Goal: Task Accomplishment & Management: Manage account settings

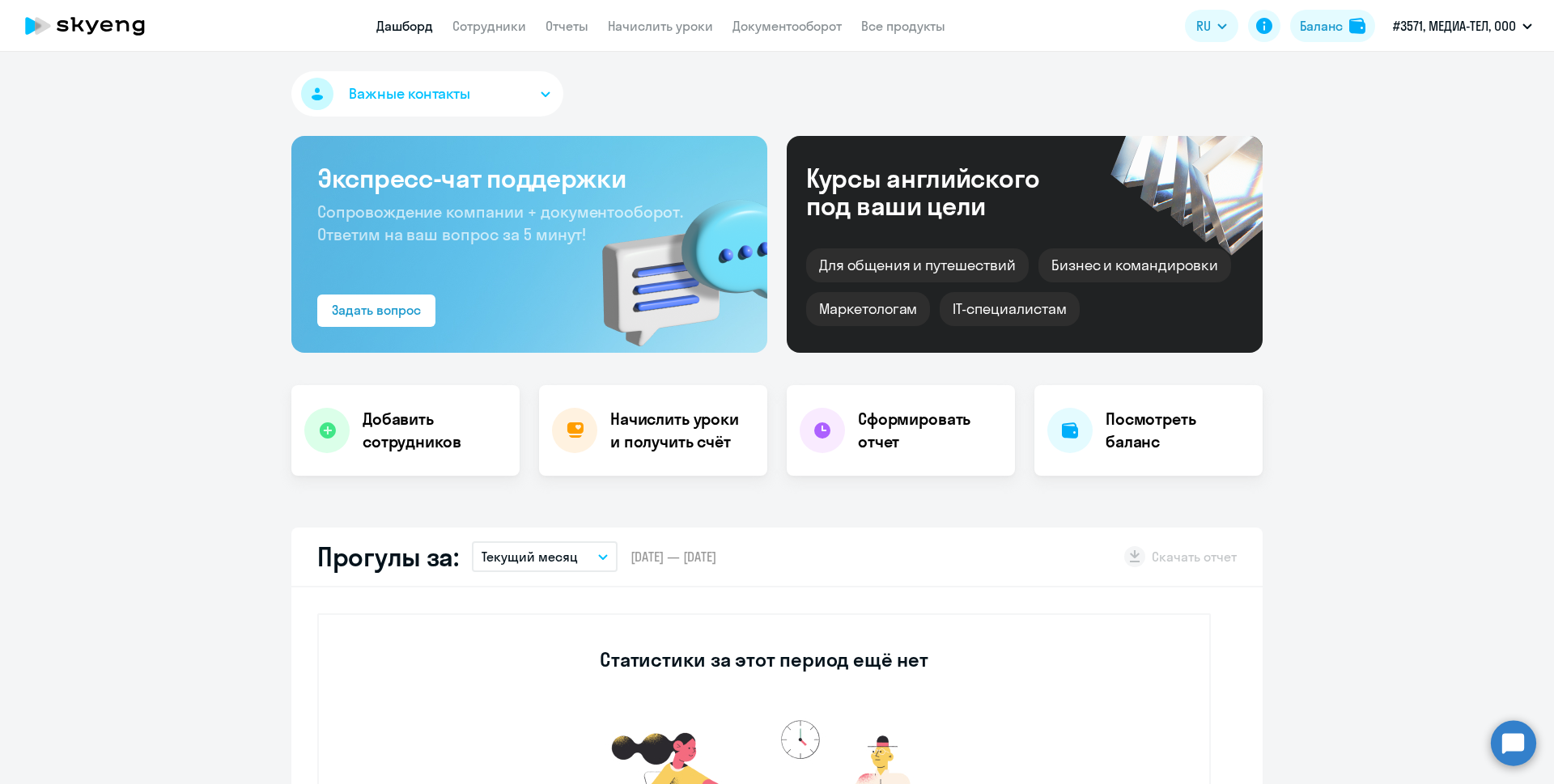
select select "30"
click at [647, 432] on h4 "Начислить уроки и получить счёт" at bounding box center [680, 431] width 141 height 45
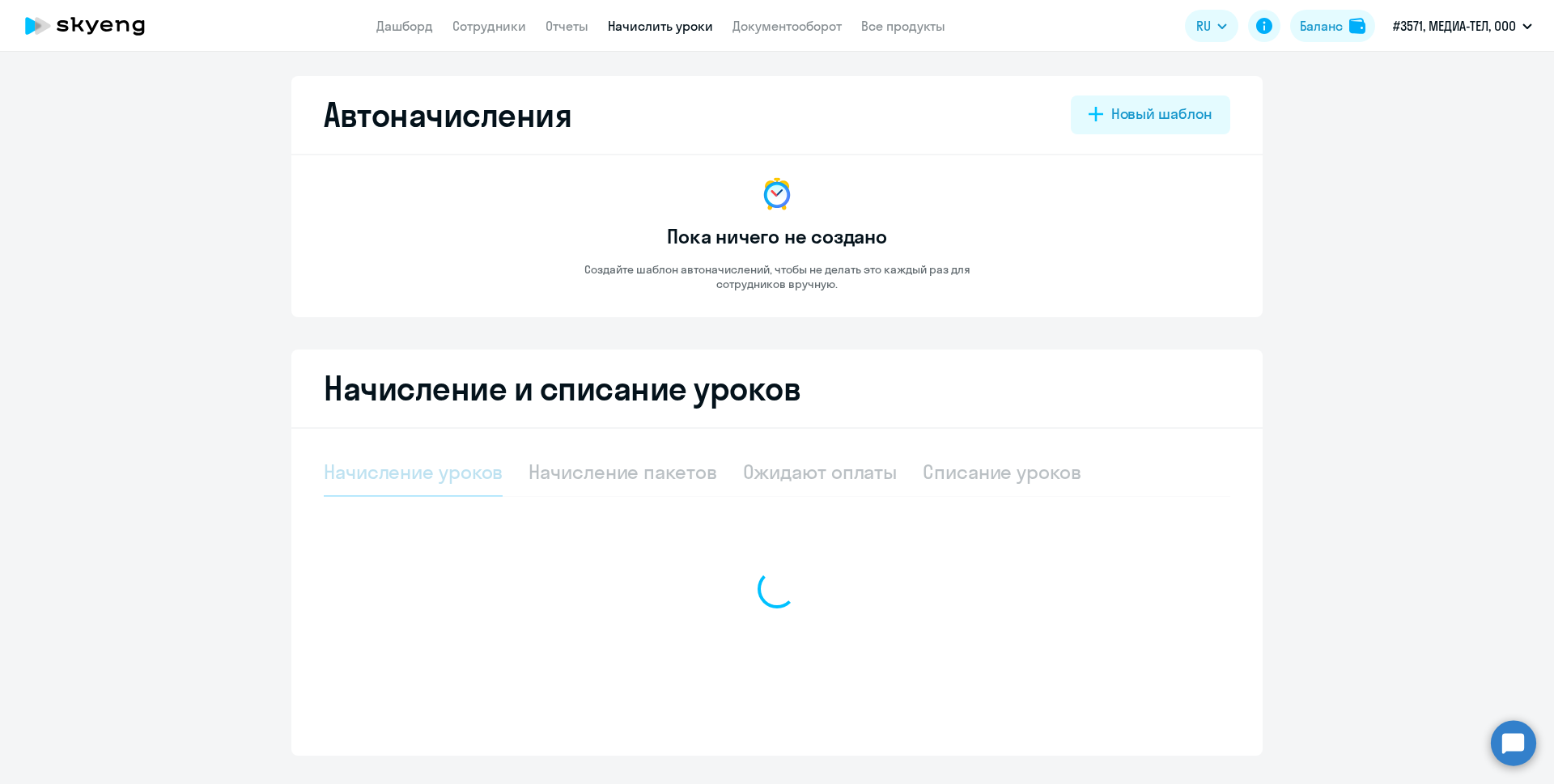
select select "10"
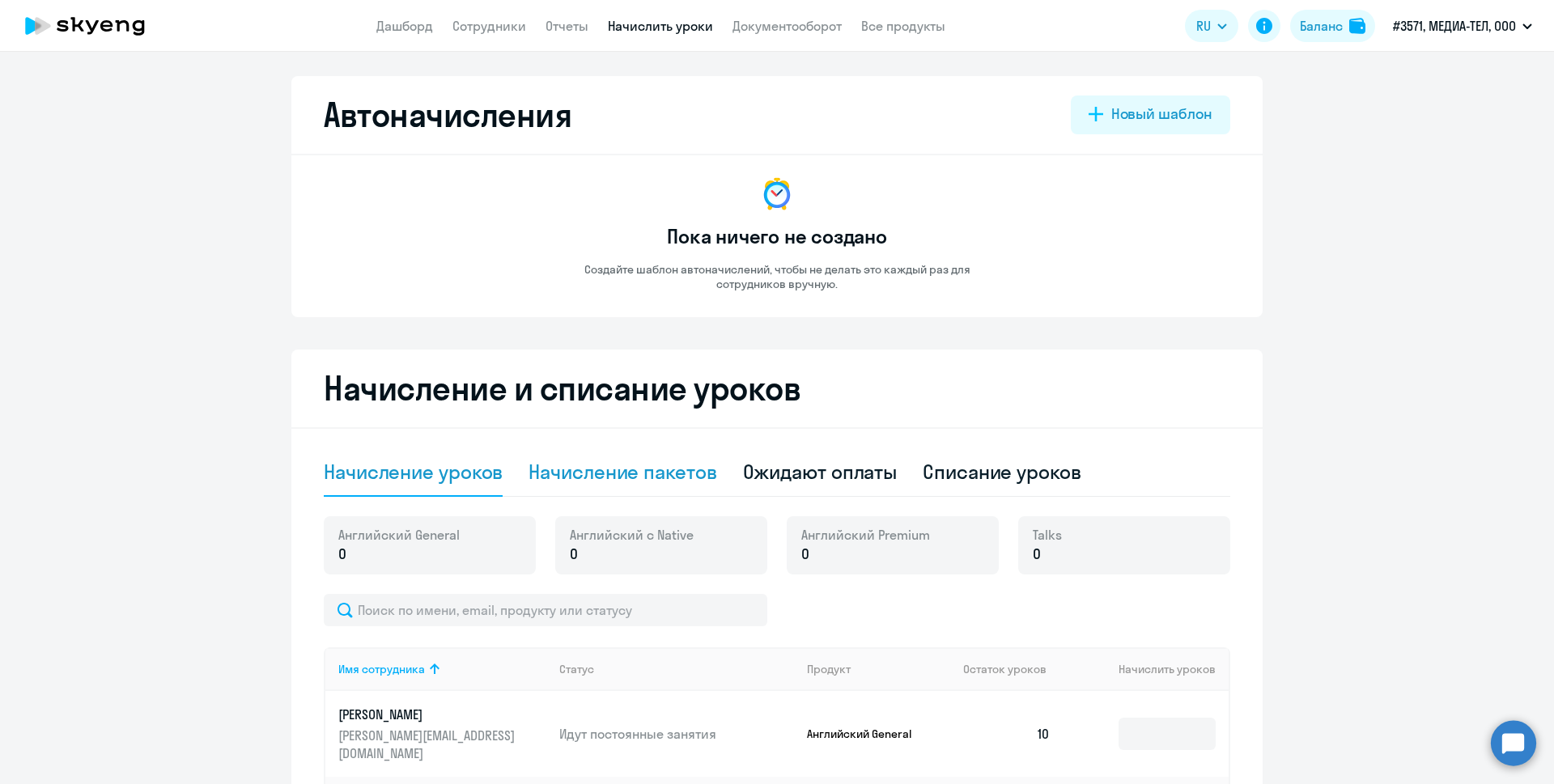
click at [643, 467] on div "Начисление пакетов" at bounding box center [622, 472] width 188 height 26
select select "10"
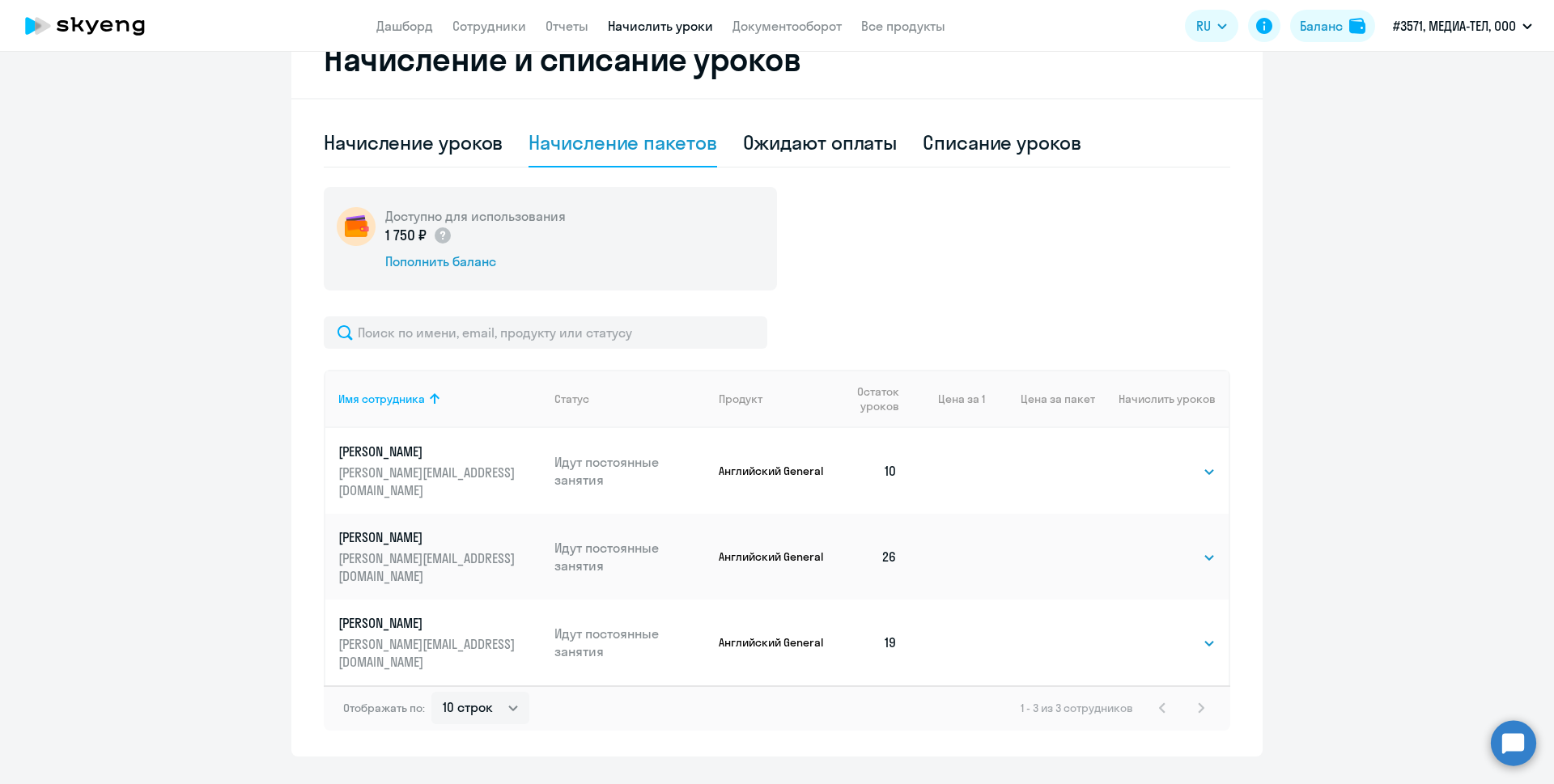
scroll to position [331, 0]
click at [1152, 471] on select "Выбрать 4 8 16 32 64 96 128" at bounding box center [1183, 470] width 66 height 20
click at [1060, 359] on div "Имя сотрудника Статус Продукт Остаток уроков Цена за 1 Цена за пакет Начислить …" at bounding box center [777, 522] width 906 height 415
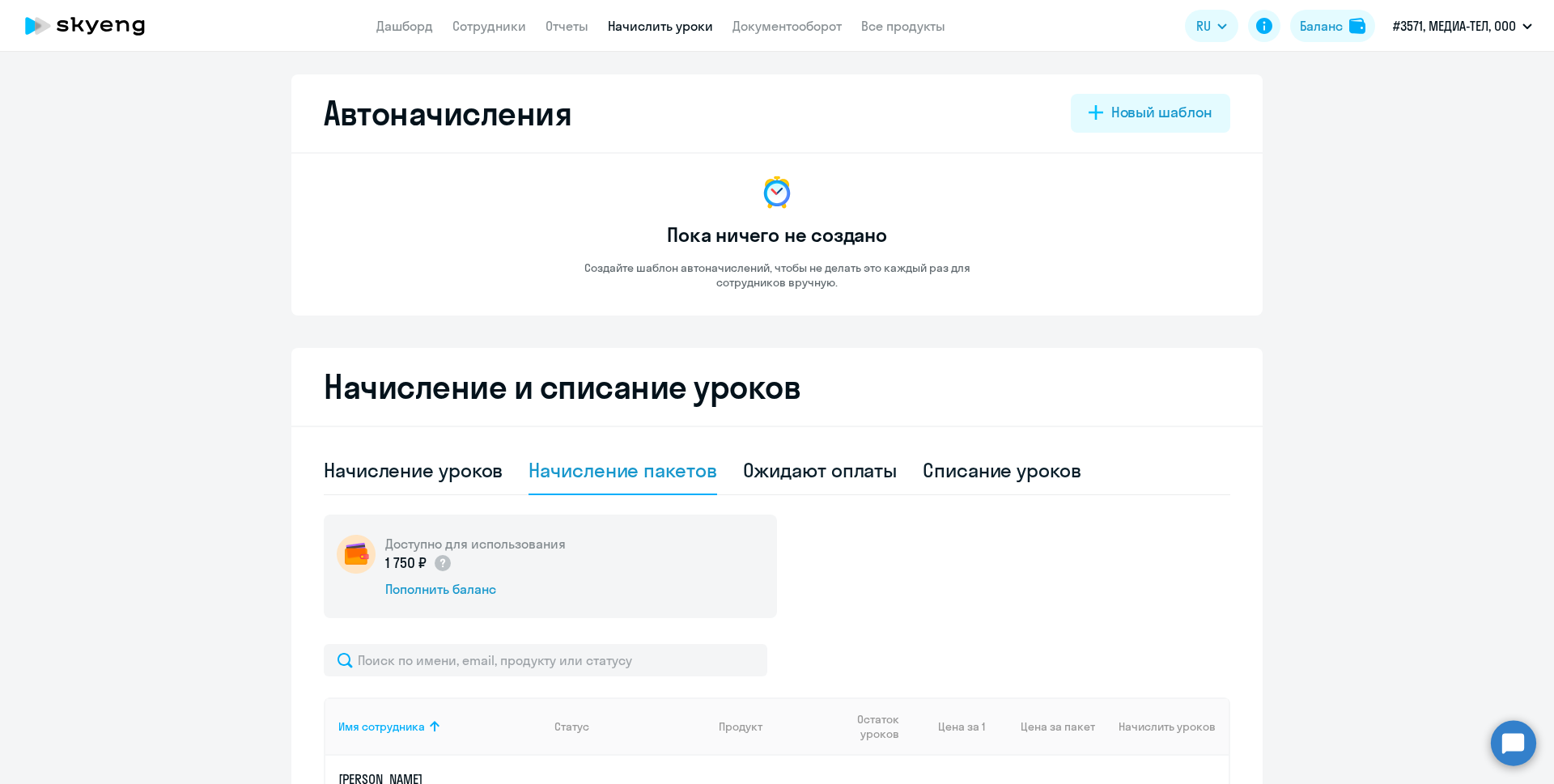
scroll to position [0, 0]
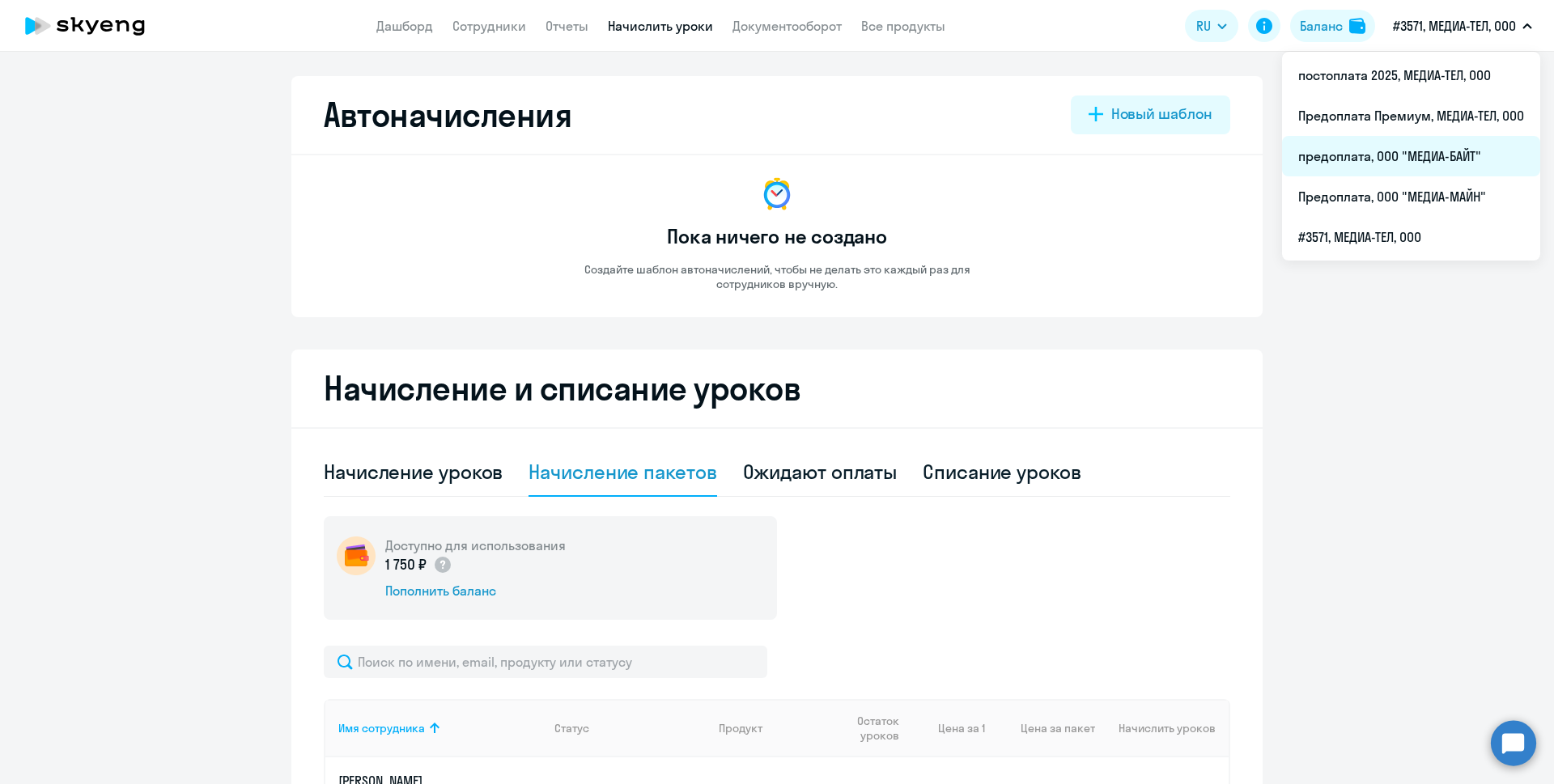
click at [1429, 150] on li "предоплата, ООО "МЕДИА-БАЙТ"" at bounding box center [1411, 156] width 259 height 41
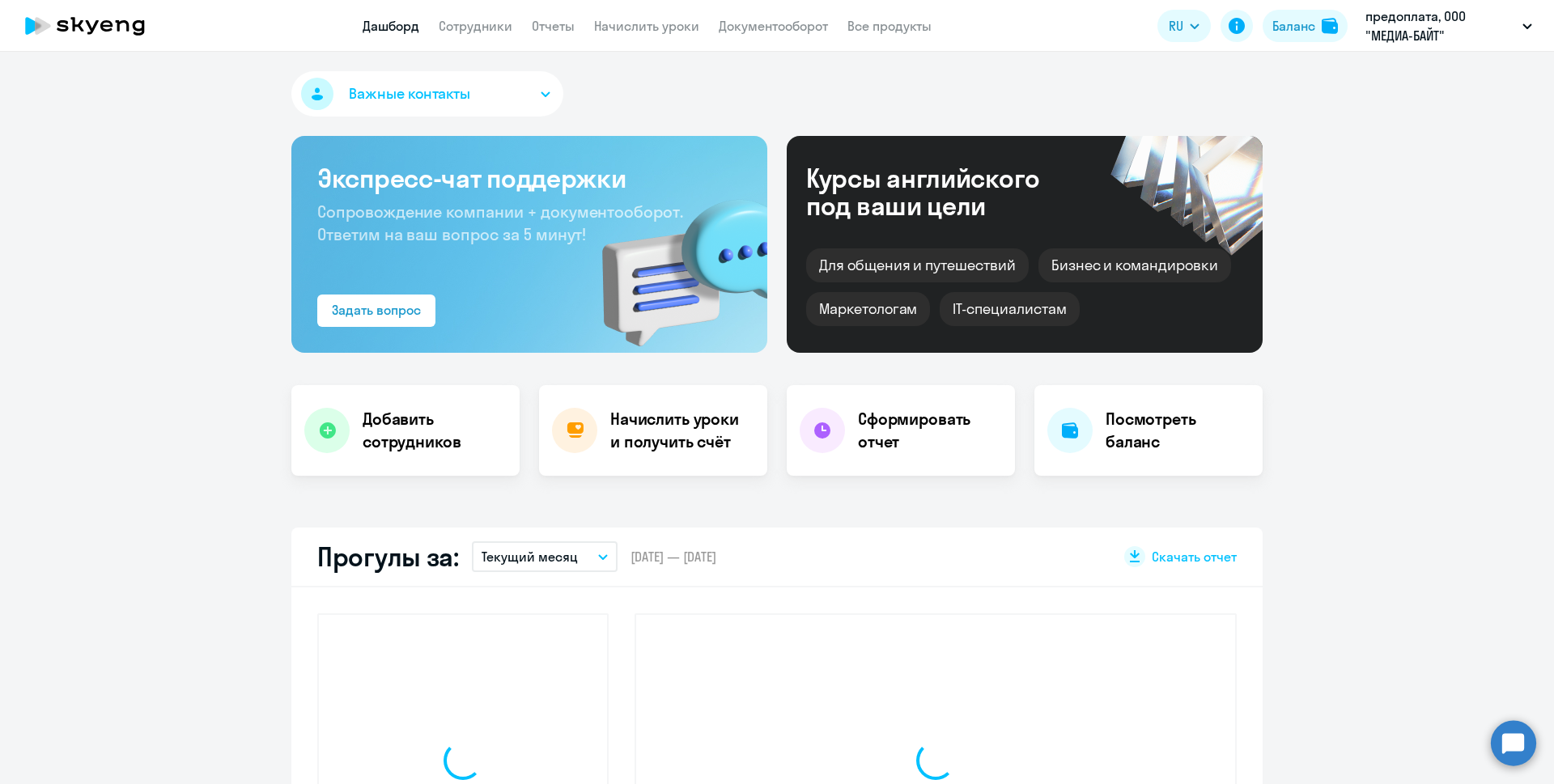
select select "30"
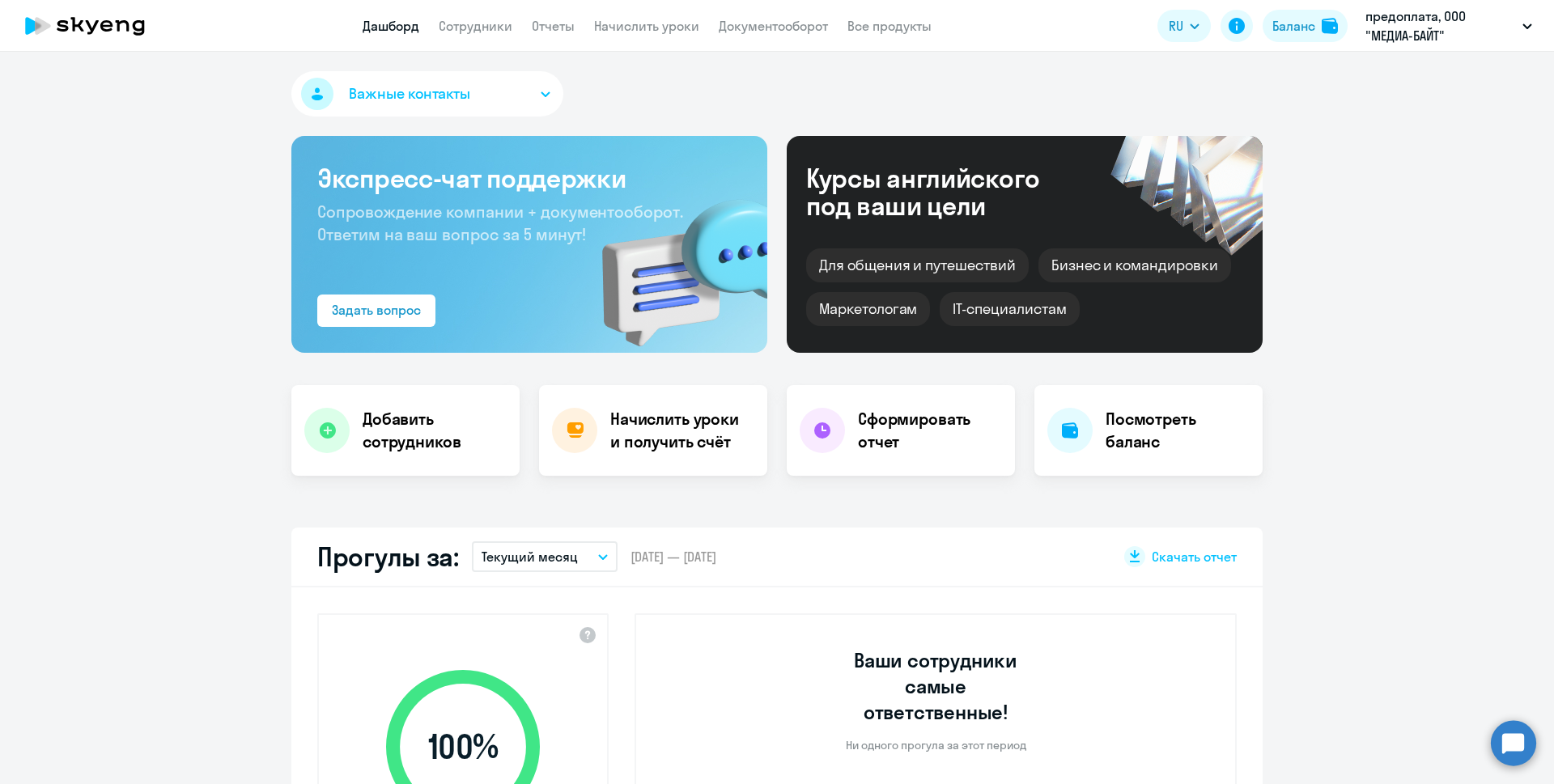
click at [680, 34] on app-menu-item-link "Начислить уроки" at bounding box center [646, 26] width 105 height 20
click at [683, 21] on link "Начислить уроки" at bounding box center [646, 26] width 105 height 16
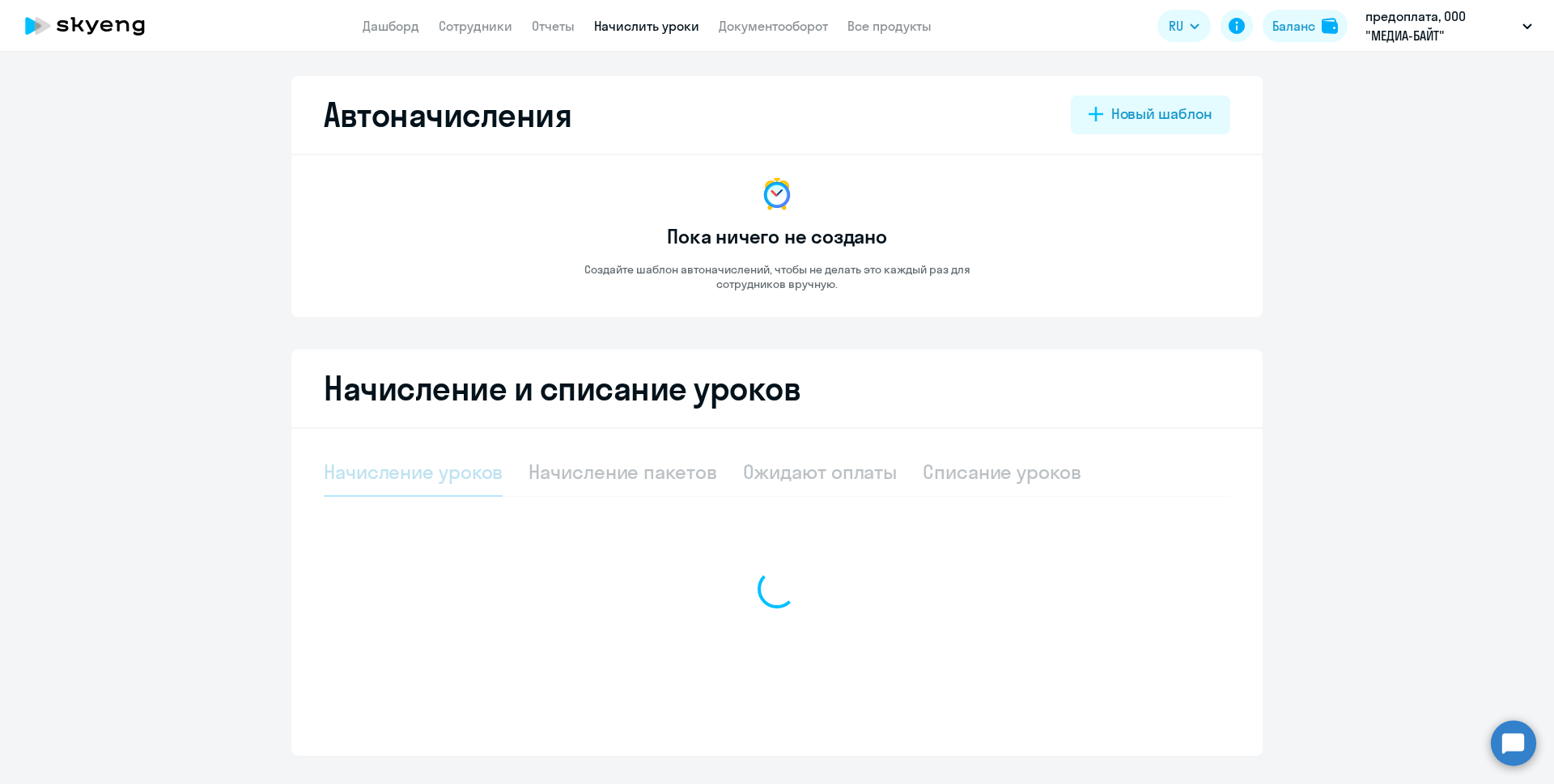
select select "10"
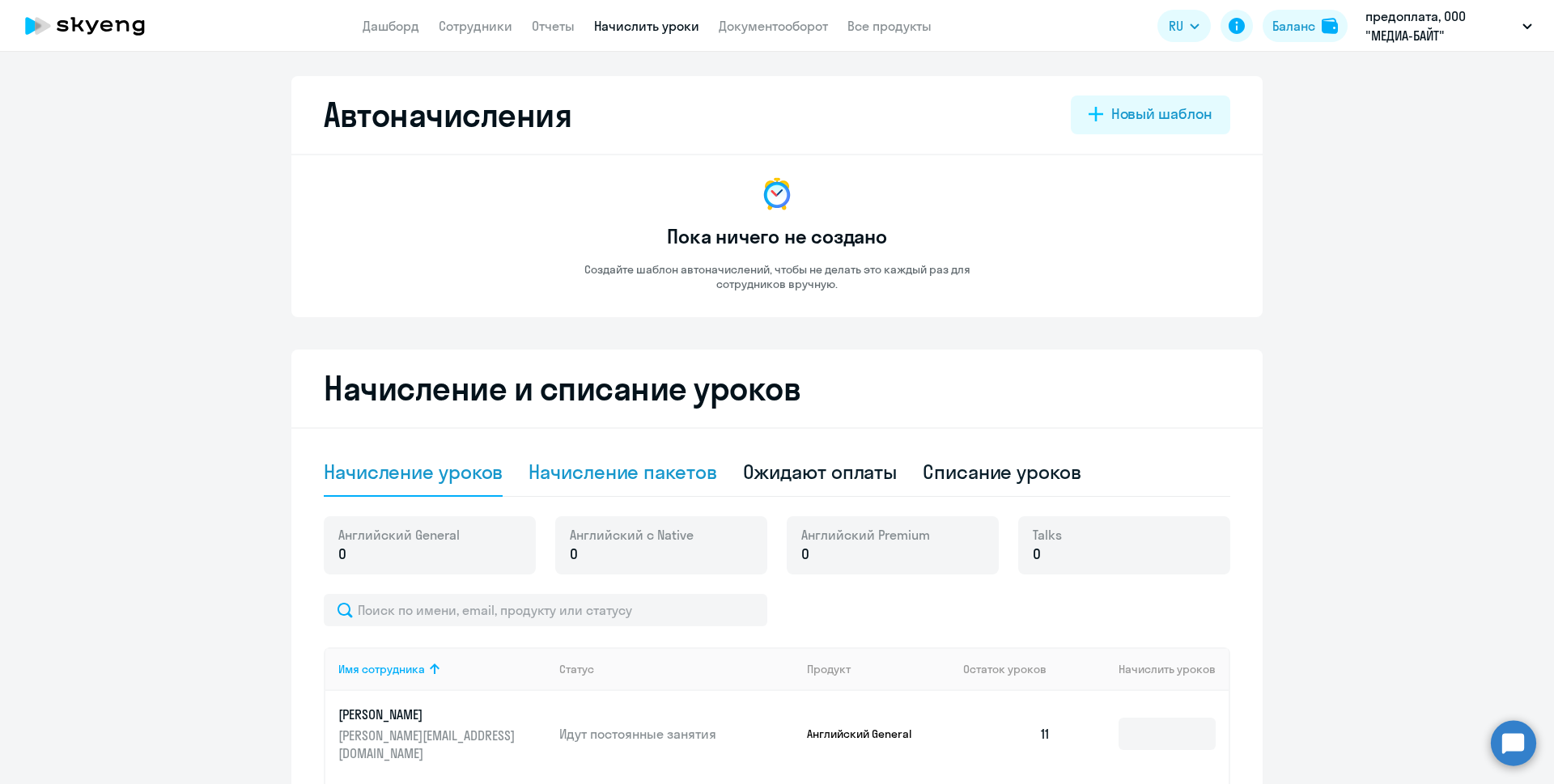
click at [594, 478] on div "Начисление пакетов" at bounding box center [622, 472] width 188 height 26
select select "10"
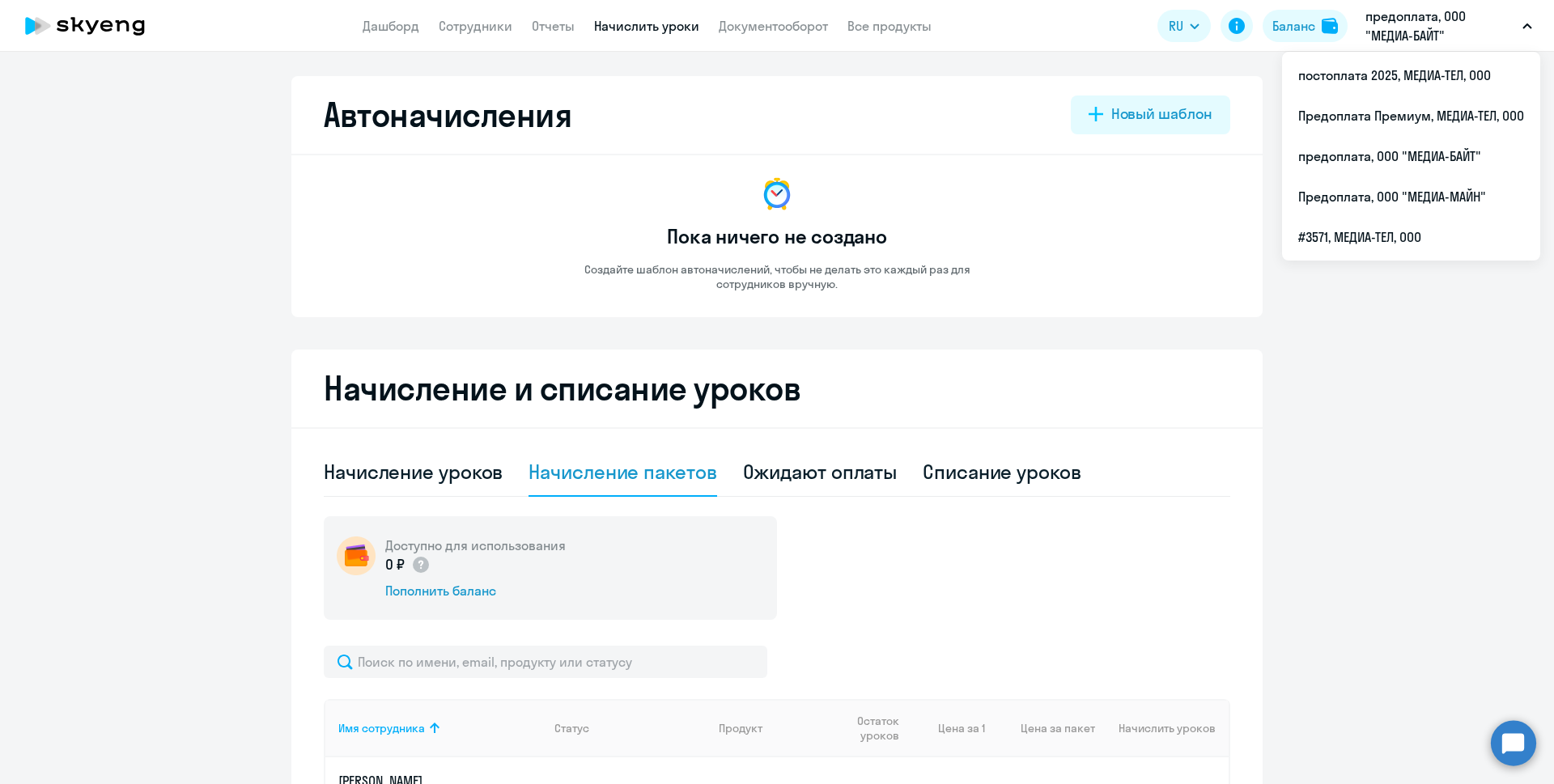
click at [1401, 41] on p "предоплата, ООО "МЕДИА-БАЙТ"" at bounding box center [1440, 26] width 151 height 39
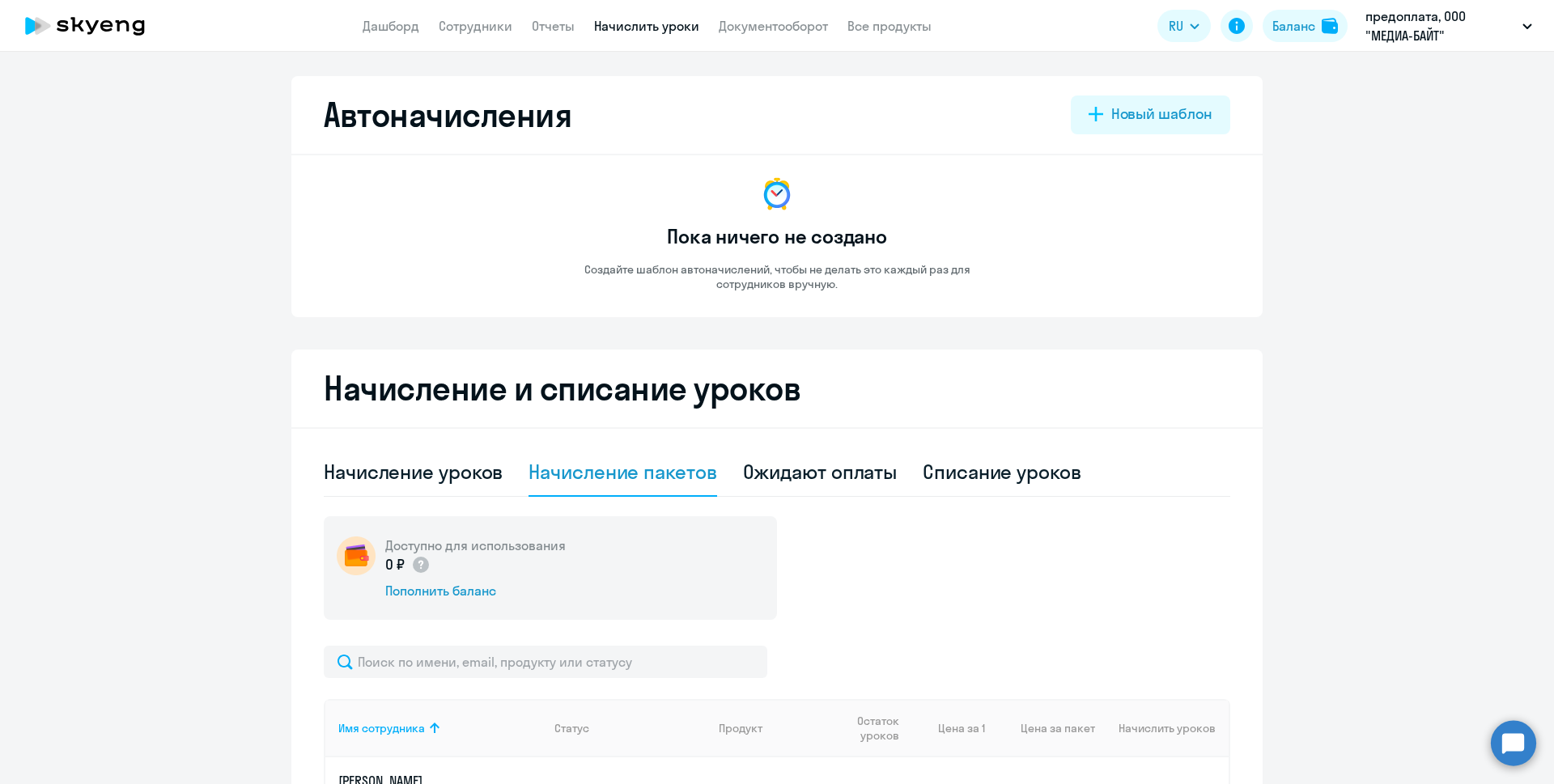
click at [1401, 41] on p "предоплата, ООО "МЕДИА-БАЙТ"" at bounding box center [1440, 26] width 151 height 39
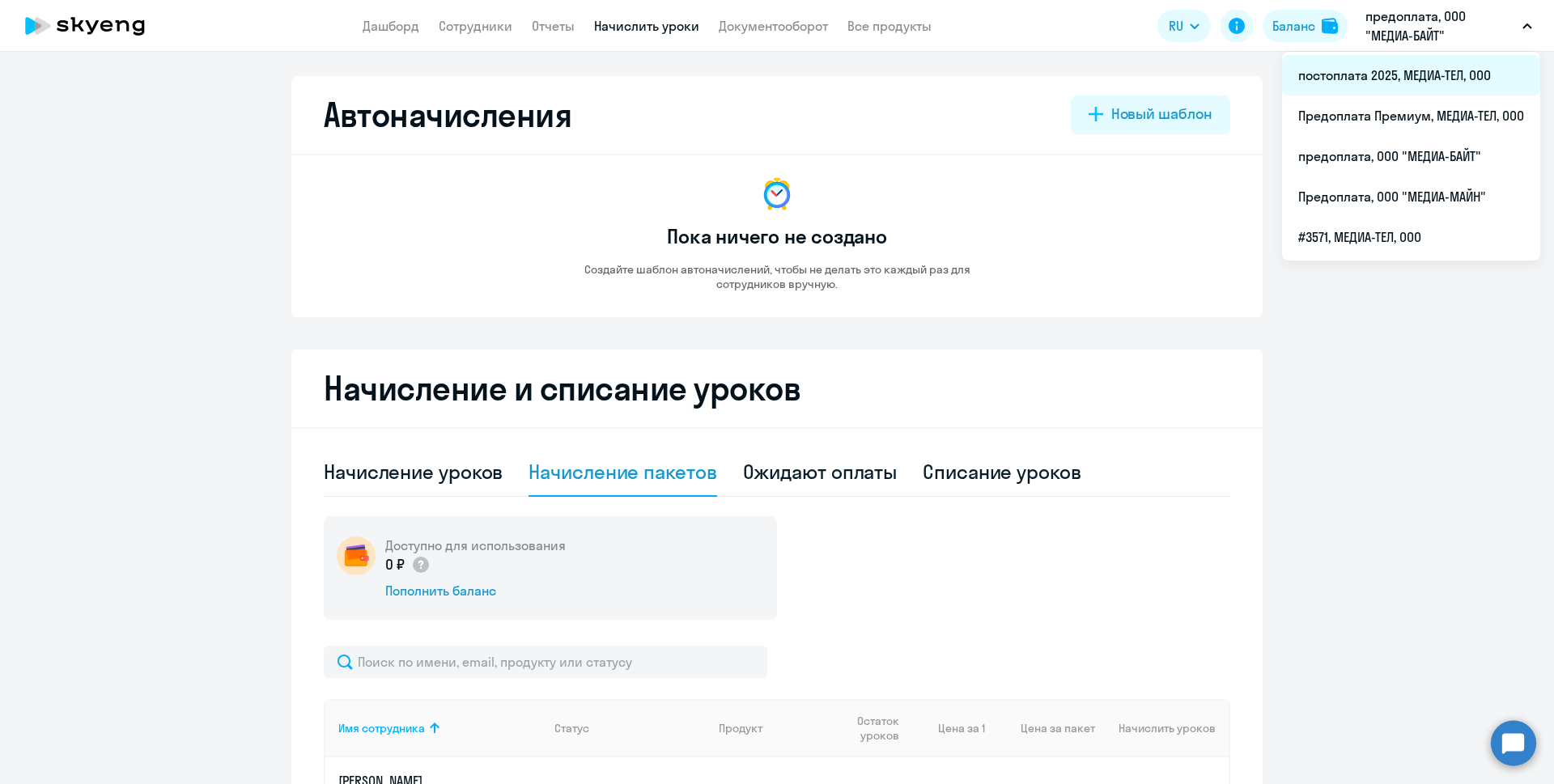
click at [1413, 68] on li "постоплата 2025, МЕДИА-ТЕЛ, ООО" at bounding box center [1411, 75] width 259 height 41
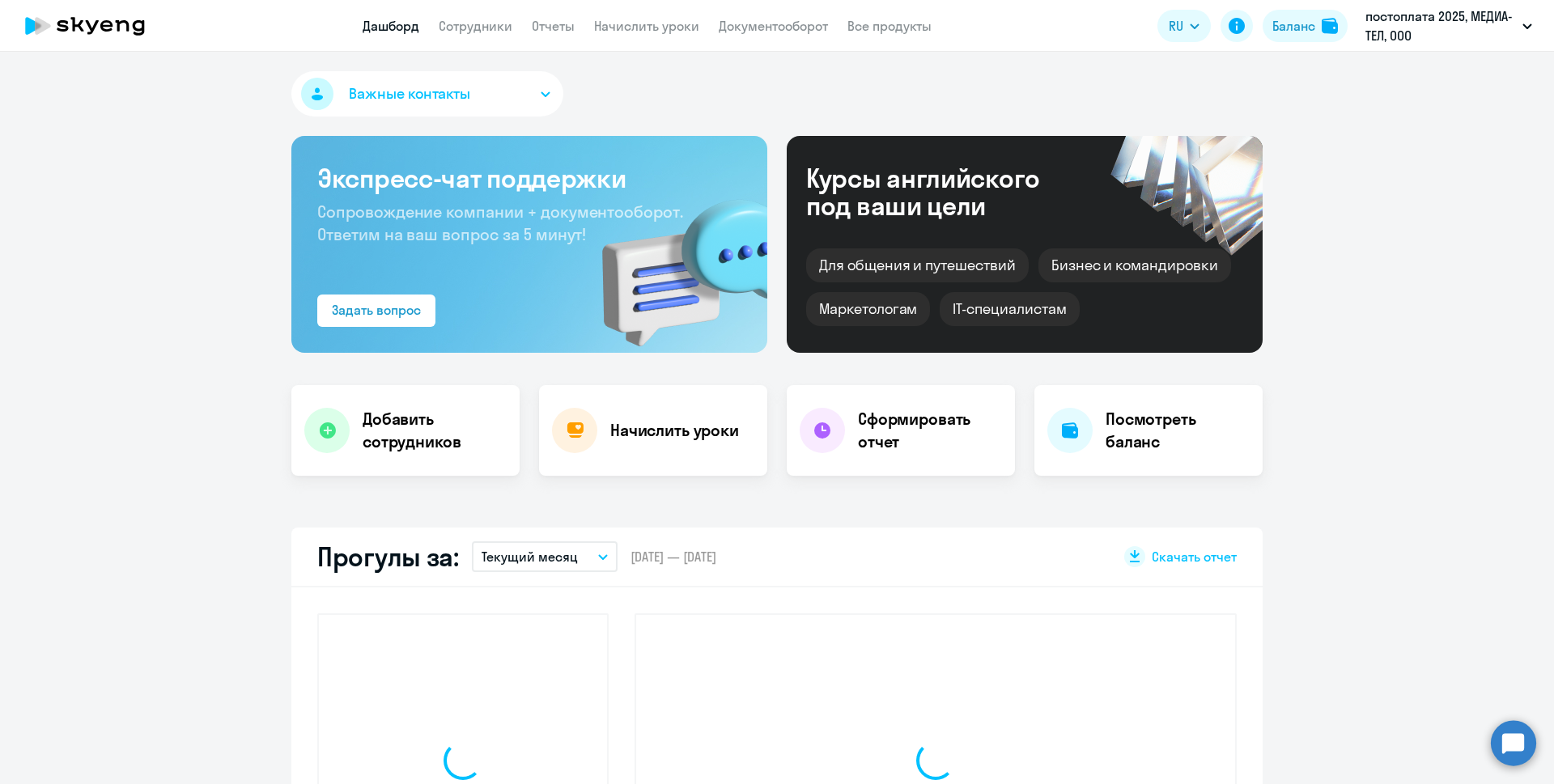
select select "30"
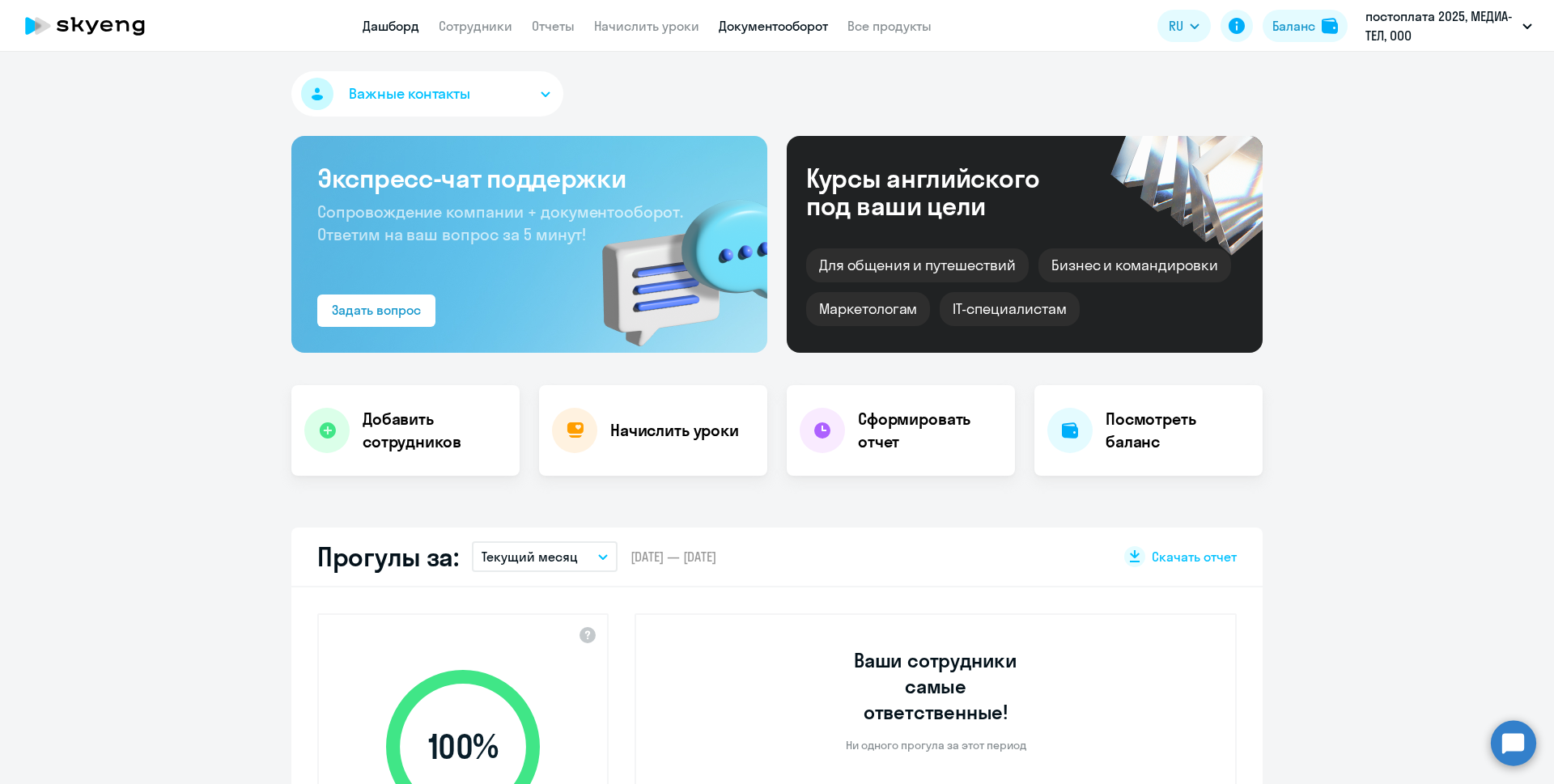
click at [750, 29] on link "Документооборот" at bounding box center [773, 26] width 109 height 16
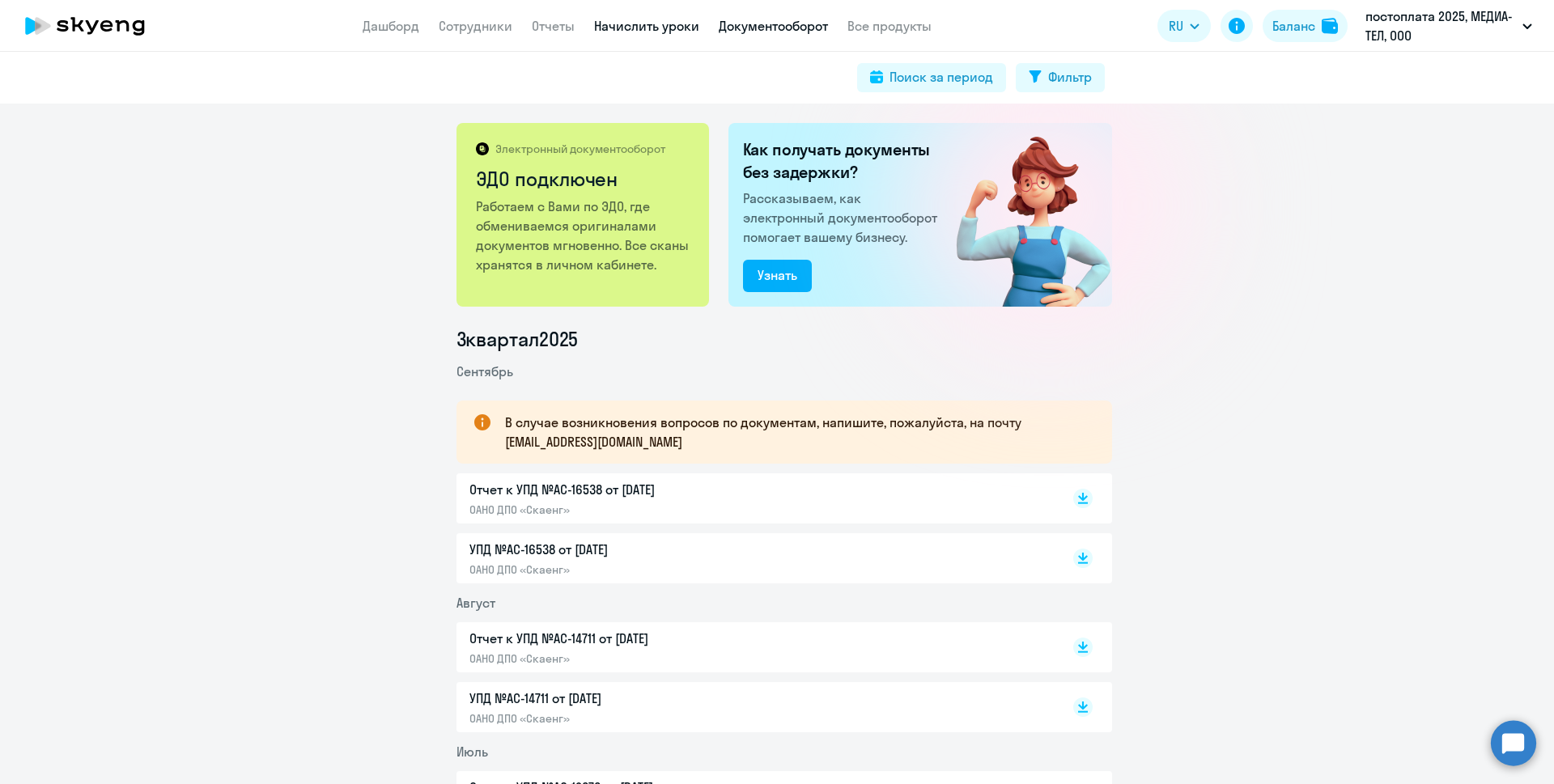
click at [619, 25] on link "Начислить уроки" at bounding box center [646, 26] width 105 height 16
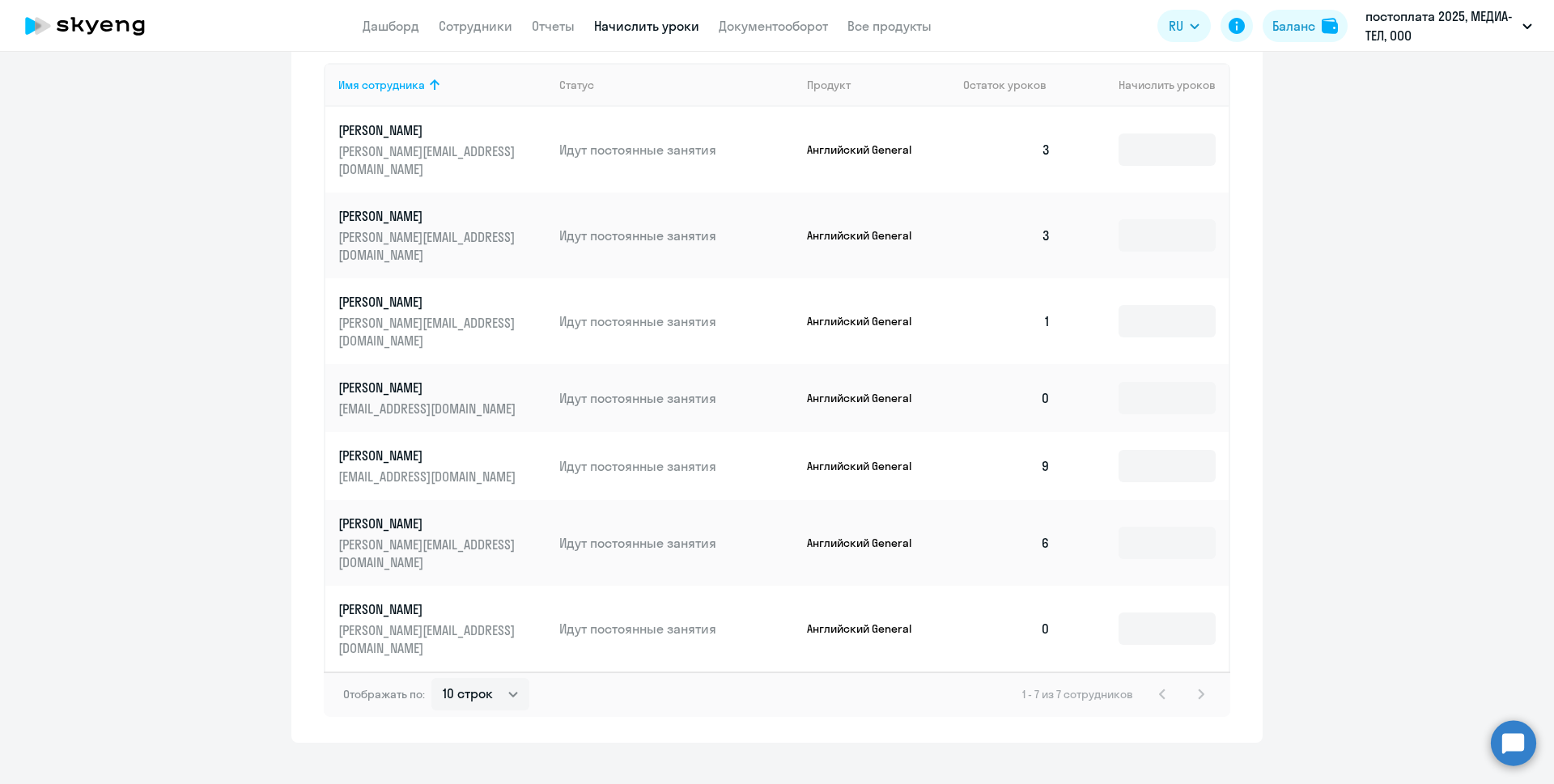
scroll to position [617, 0]
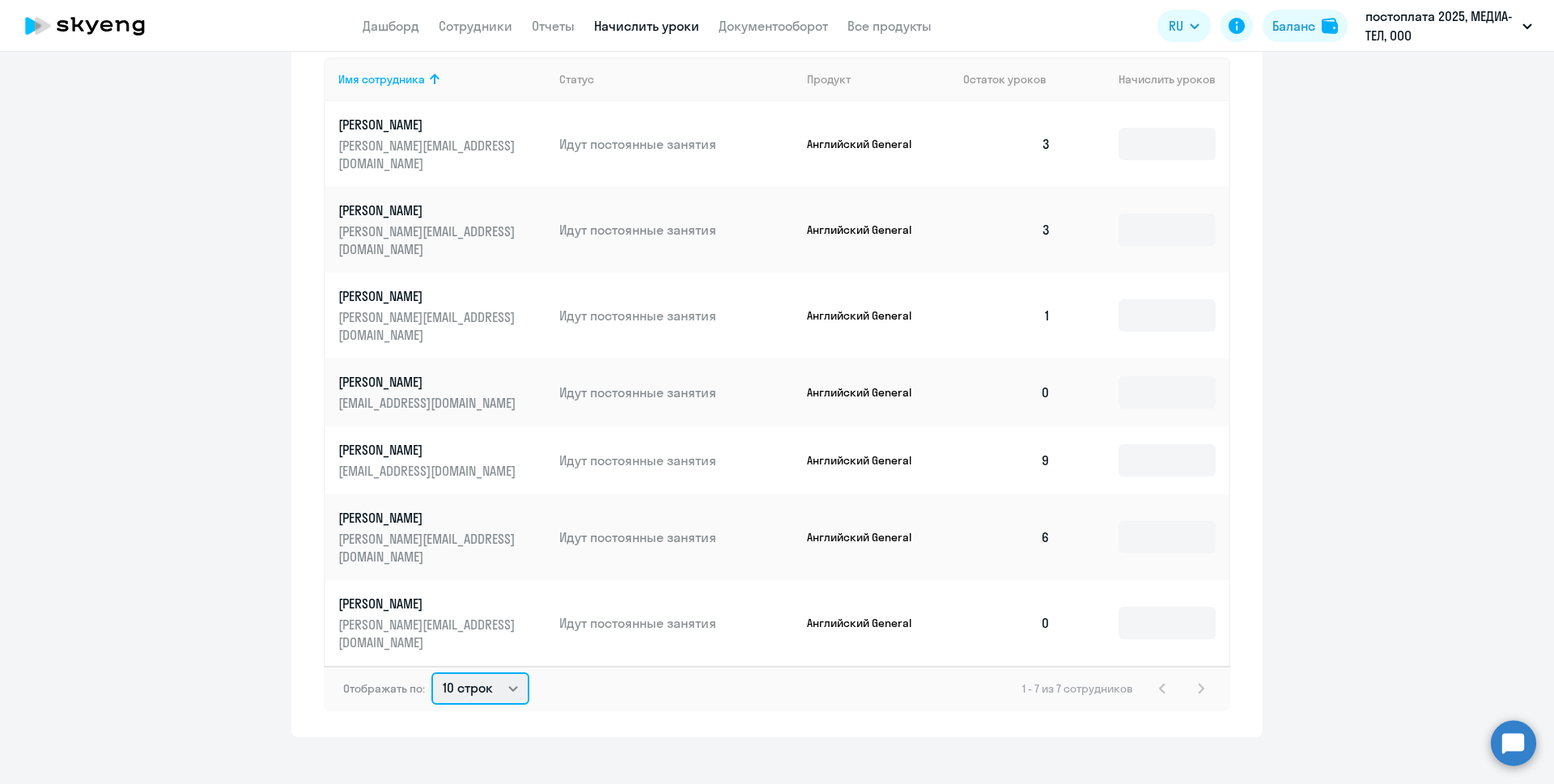
click at [501, 678] on select "10 строк 30 строк 50 строк" at bounding box center [480, 688] width 98 height 32
select select "50"
click at [432, 672] on select "10 строк 30 строк 50 строк" at bounding box center [480, 688] width 98 height 32
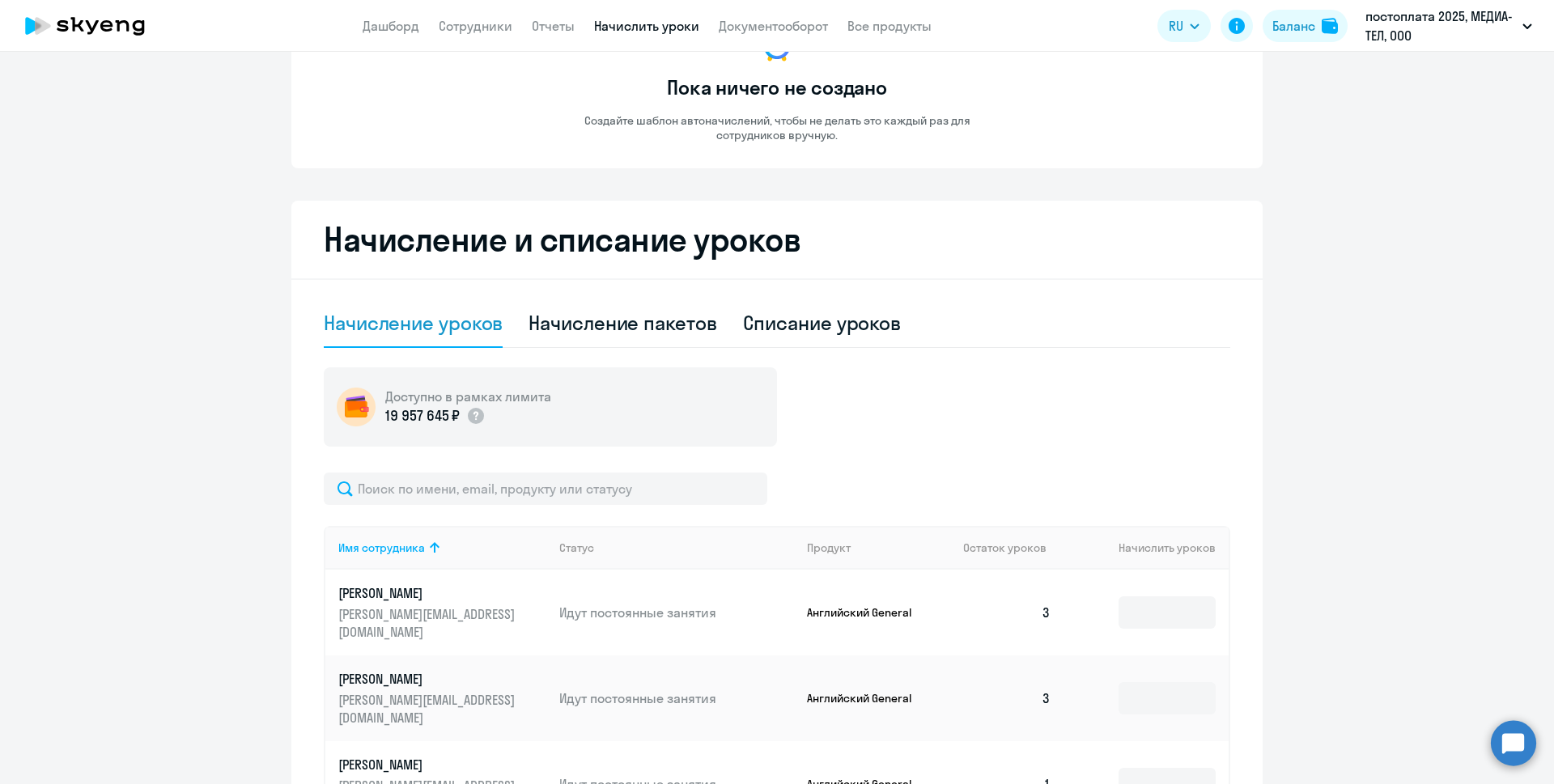
scroll to position [0, 0]
